Goal: Task Accomplishment & Management: Use online tool/utility

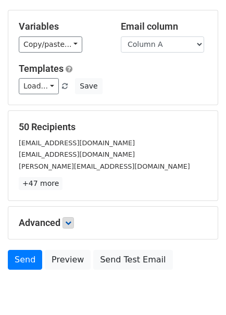
scroll to position [90, 0]
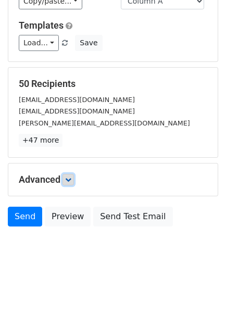
click at [69, 175] on link at bounding box center [68, 179] width 11 height 11
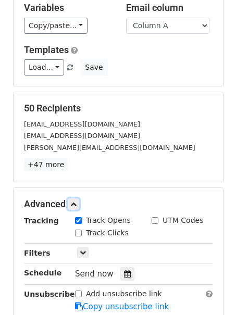
scroll to position [0, 0]
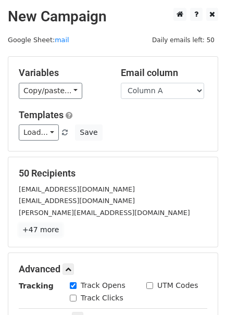
click at [53, 230] on link "+47 more" at bounding box center [41, 230] width 44 height 13
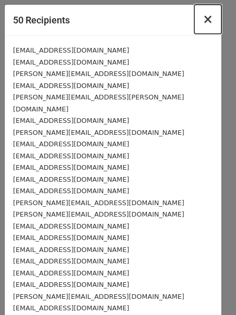
click at [194, 20] on button "×" at bounding box center [207, 19] width 27 height 29
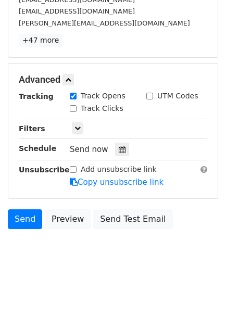
scroll to position [192, 0]
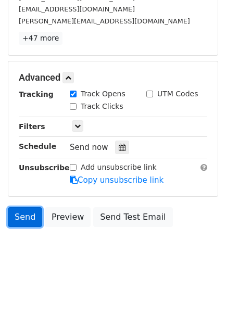
click at [20, 215] on link "Send" at bounding box center [25, 217] width 34 height 20
